Goal: Transaction & Acquisition: Purchase product/service

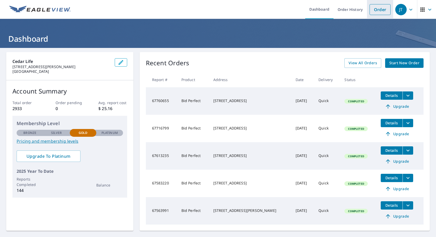
click at [374, 13] on link "Order" at bounding box center [379, 9] width 21 height 11
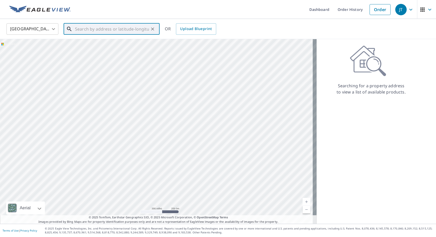
click at [131, 27] on input "text" at bounding box center [112, 29] width 74 height 15
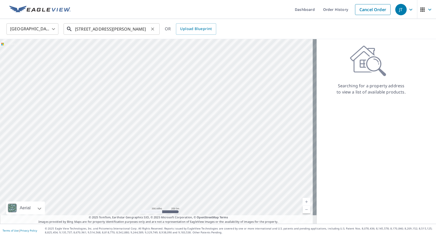
click at [77, 29] on input "[STREET_ADDRESS][PERSON_NAME]" at bounding box center [112, 29] width 74 height 15
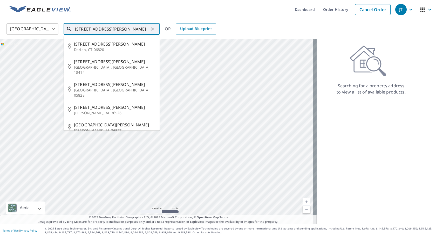
click at [77, 29] on input "[STREET_ADDRESS][PERSON_NAME]" at bounding box center [112, 29] width 74 height 15
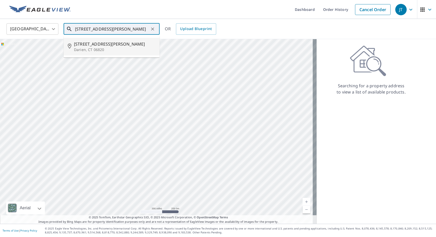
click at [90, 49] on p "Darien, CT 06820" at bounding box center [114, 49] width 81 height 5
type input "[STREET_ADDRESS][PERSON_NAME]"
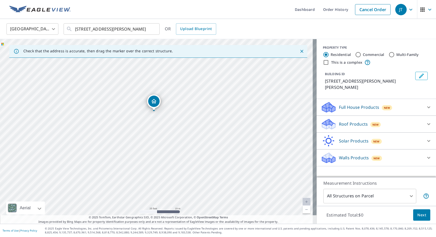
drag, startPoint x: 175, startPoint y: 112, endPoint x: 175, endPoint y: 93, distance: 18.2
click at [175, 93] on div "[STREET_ADDRESS][PERSON_NAME]" at bounding box center [158, 131] width 316 height 185
click at [348, 122] on div "Roof Products New" at bounding box center [372, 124] width 102 height 12
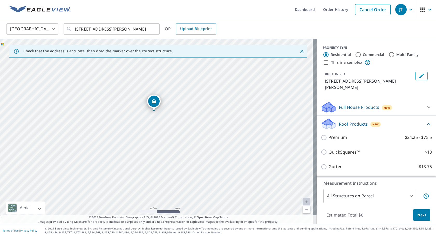
scroll to position [41, 0]
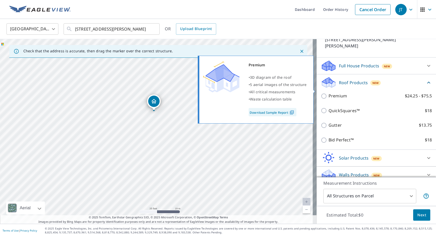
click at [336, 93] on p "Premium" at bounding box center [337, 96] width 18 height 6
click at [328, 93] on input "Premium $24.25 - $75.5" at bounding box center [325, 96] width 8 height 6
checkbox input "true"
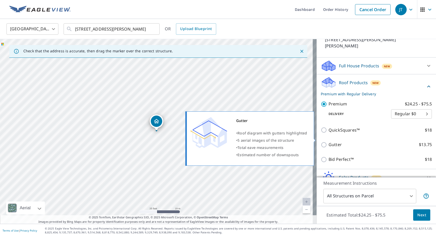
scroll to position [61, 0]
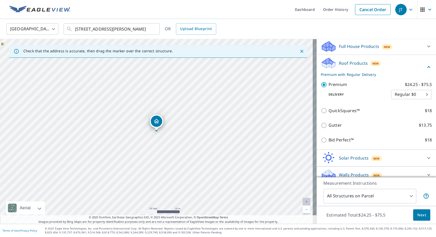
click at [420, 216] on span "Next" at bounding box center [421, 215] width 9 height 6
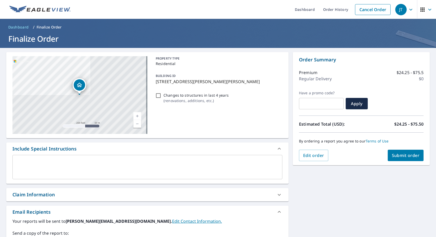
scroll to position [52, 0]
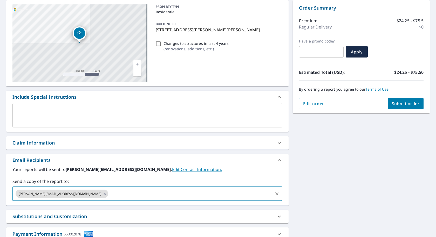
click at [182, 196] on input "text" at bounding box center [190, 194] width 163 height 10
paste input "[PERSON_NAME][EMAIL_ADDRESS][DOMAIN_NAME]"
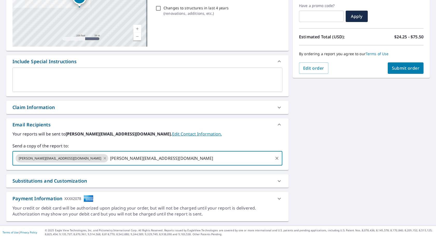
scroll to position [89, 0]
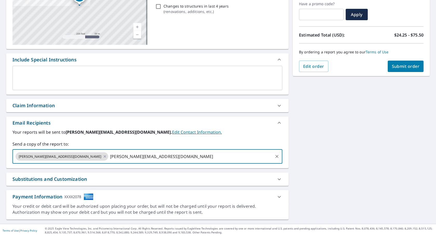
type input "[PERSON_NAME][EMAIL_ADDRESS][DOMAIN_NAME]"
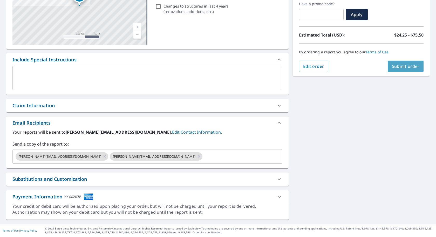
click at [397, 63] on button "Submit order" at bounding box center [405, 66] width 36 height 11
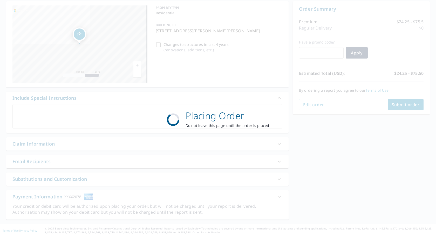
scroll to position [51, 0]
